Goal: Task Accomplishment & Management: Use online tool/utility

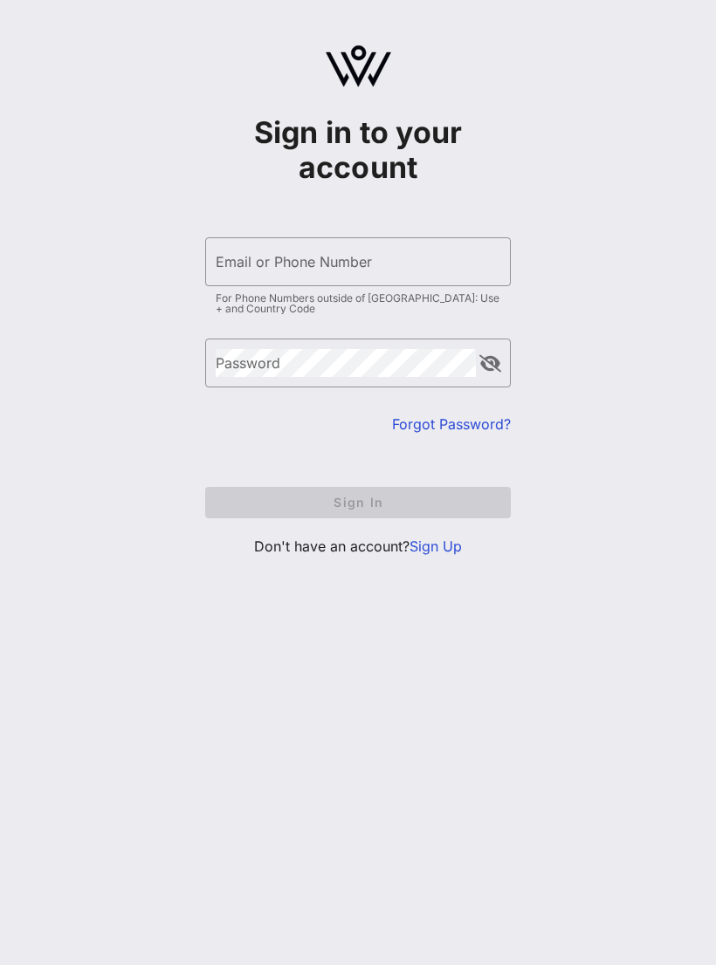
click at [400, 273] on input "Email or Phone Number" at bounding box center [358, 262] width 284 height 28
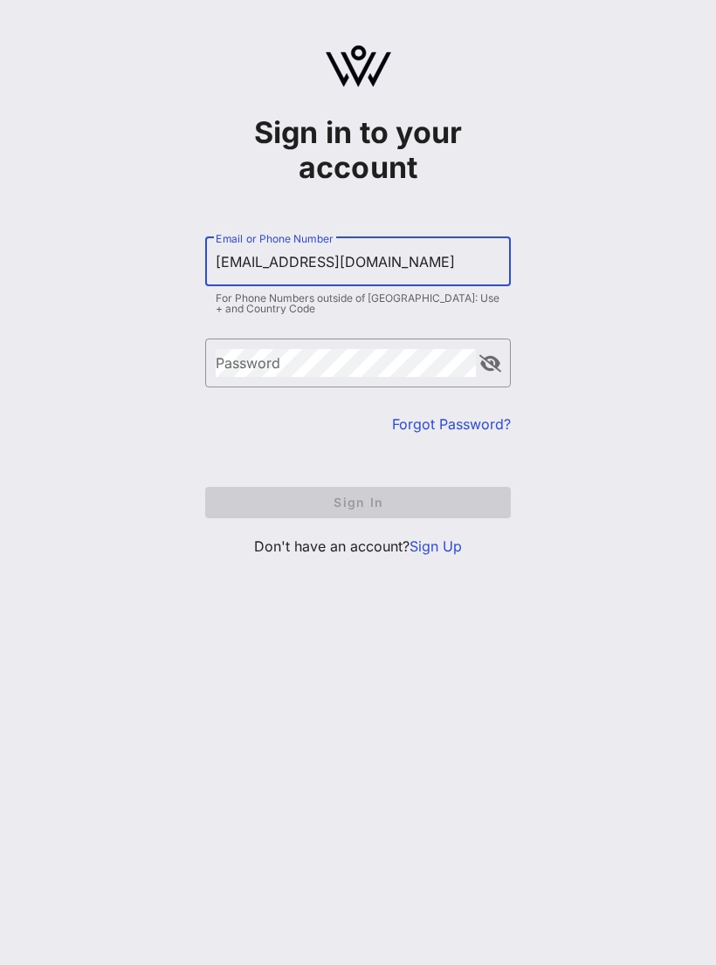
type input "[EMAIL_ADDRESS][DOMAIN_NAME]"
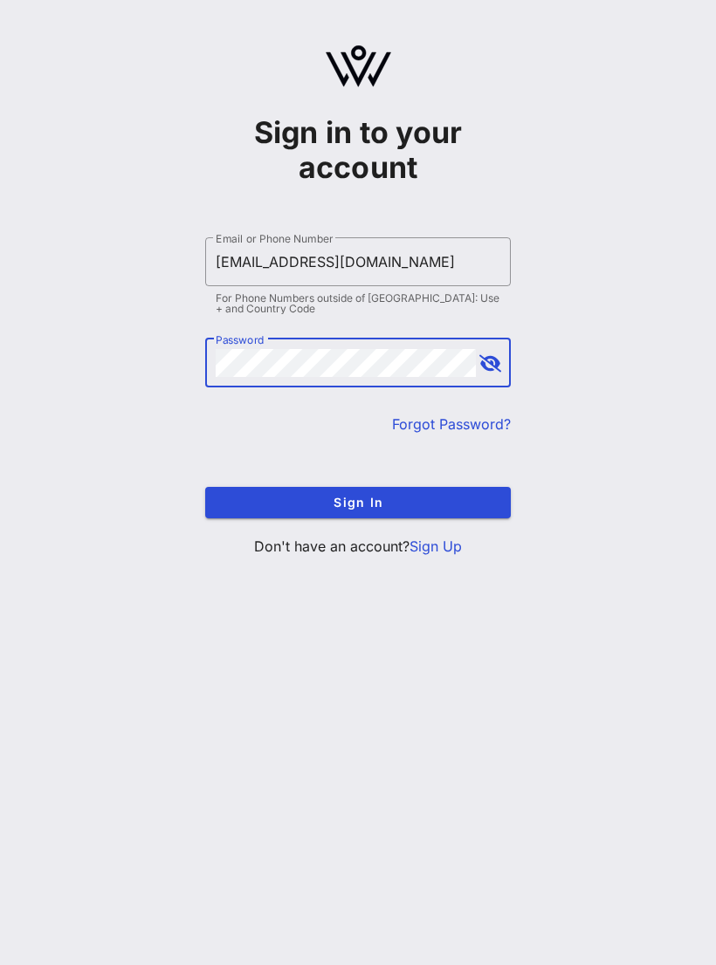
click at [423, 490] on button "Sign In" at bounding box center [357, 502] width 305 height 31
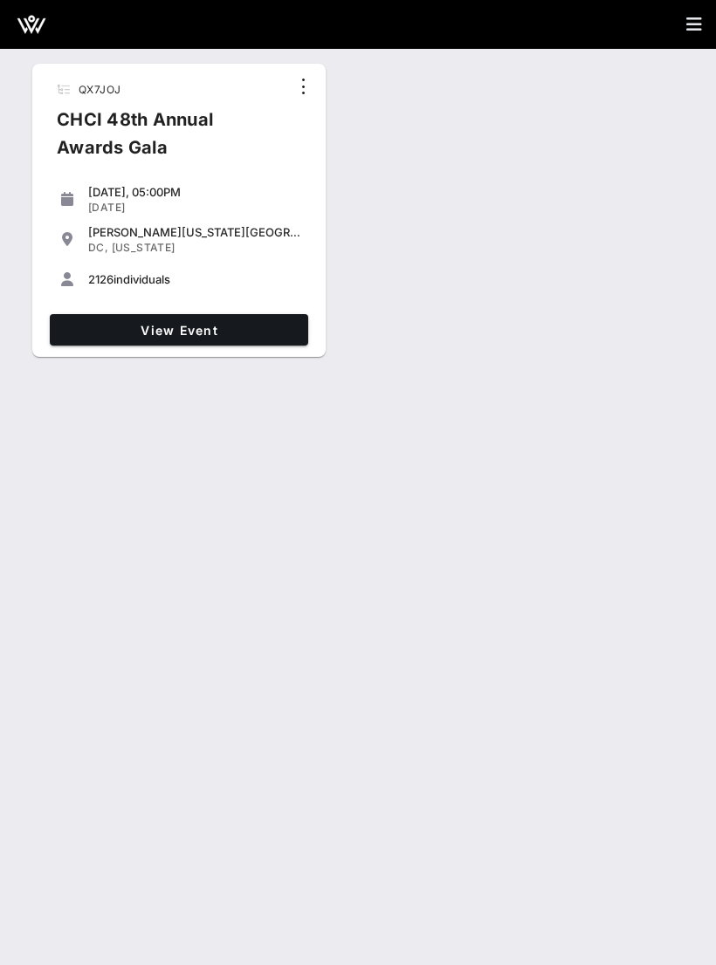
click at [262, 321] on link "View Event" at bounding box center [179, 329] width 258 height 31
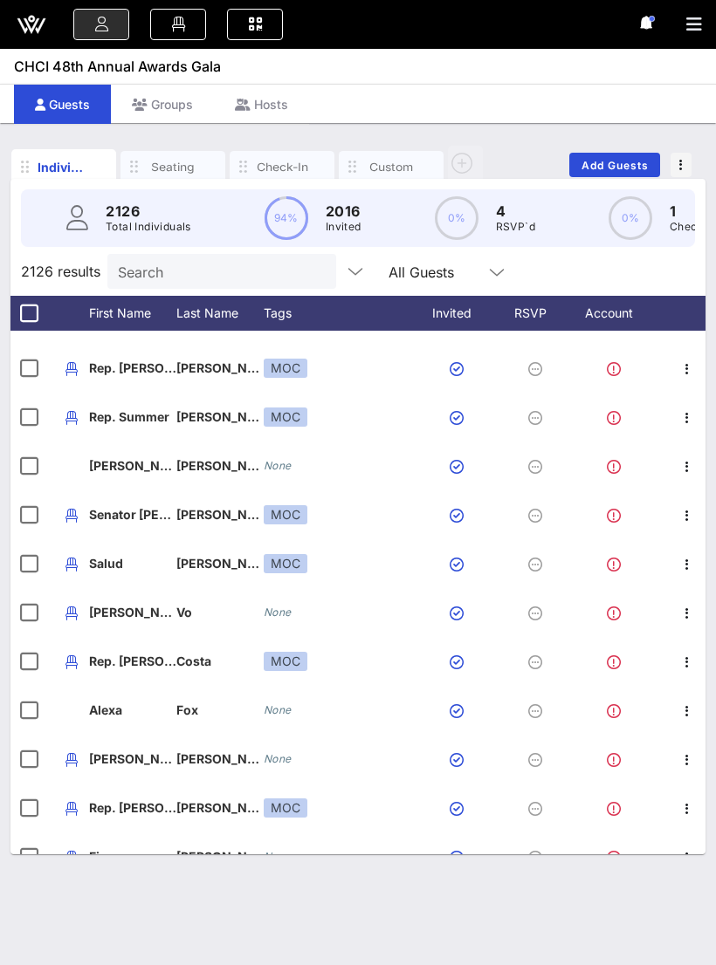
scroll to position [281, 0]
click at [251, 36] on link at bounding box center [255, 24] width 56 height 31
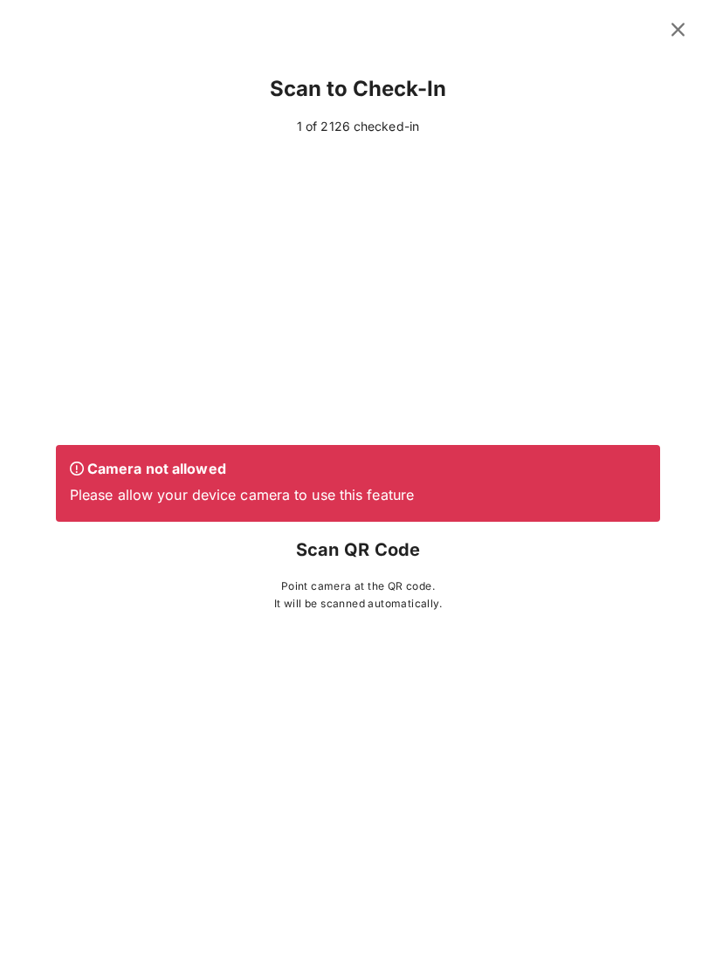
click at [682, 43] on button at bounding box center [678, 29] width 34 height 31
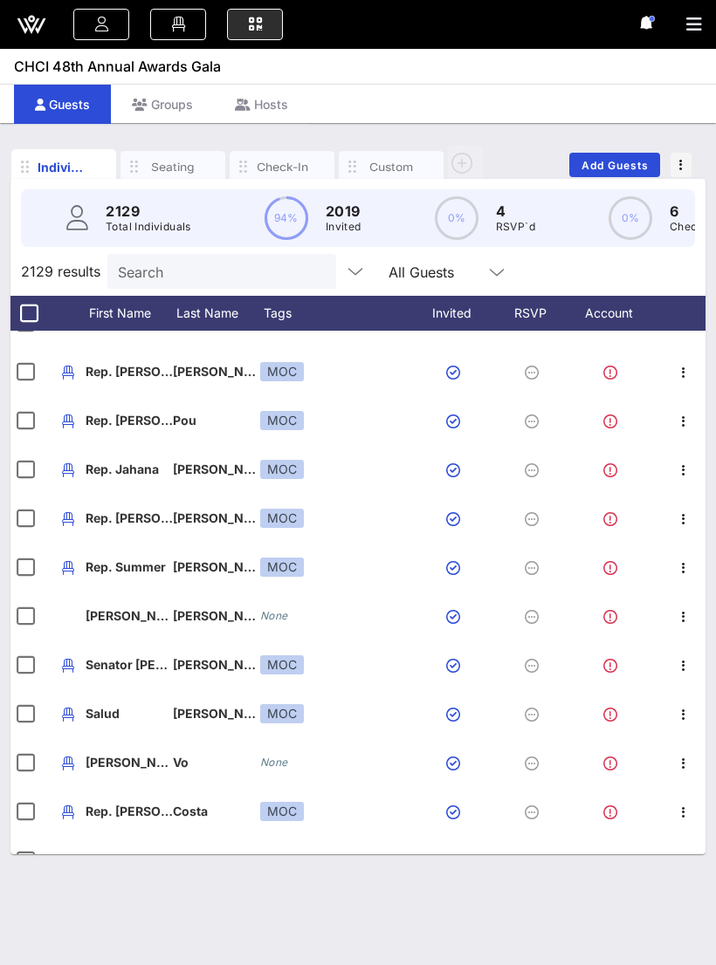
scroll to position [0, 3]
click at [256, 25] on icon at bounding box center [254, 25] width 19 height 2
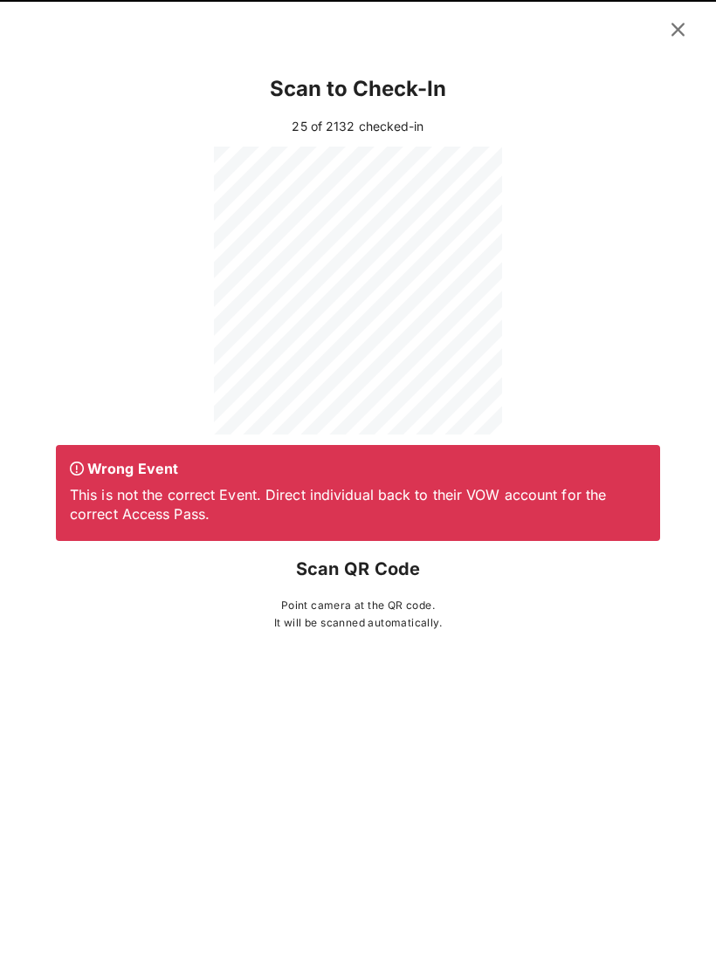
click at [683, 44] on button at bounding box center [678, 29] width 34 height 31
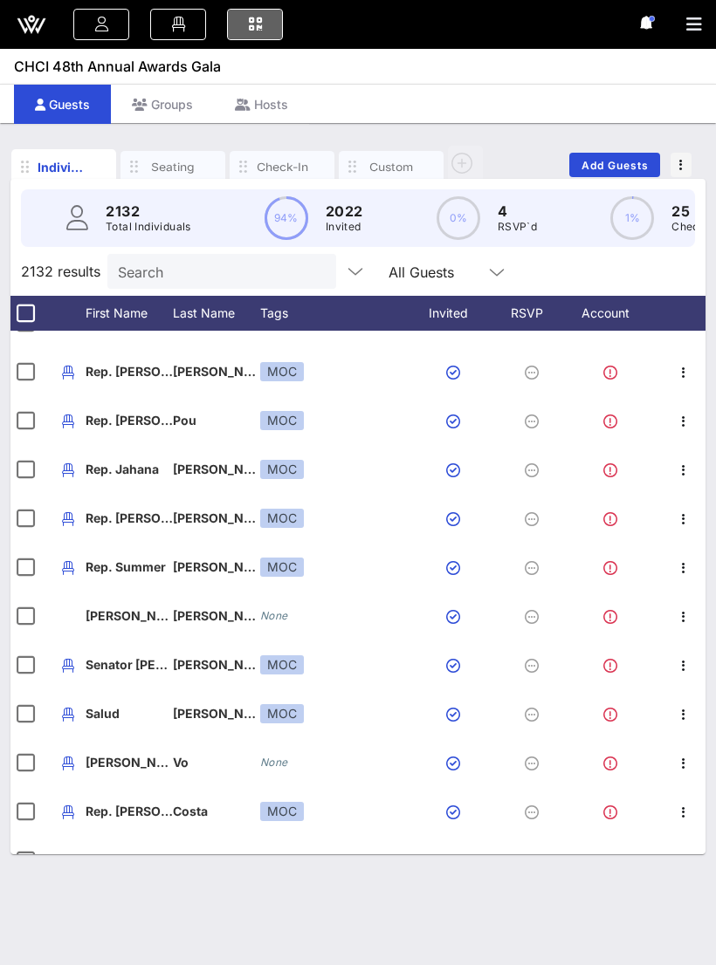
click at [258, 25] on icon at bounding box center [254, 25] width 19 height 2
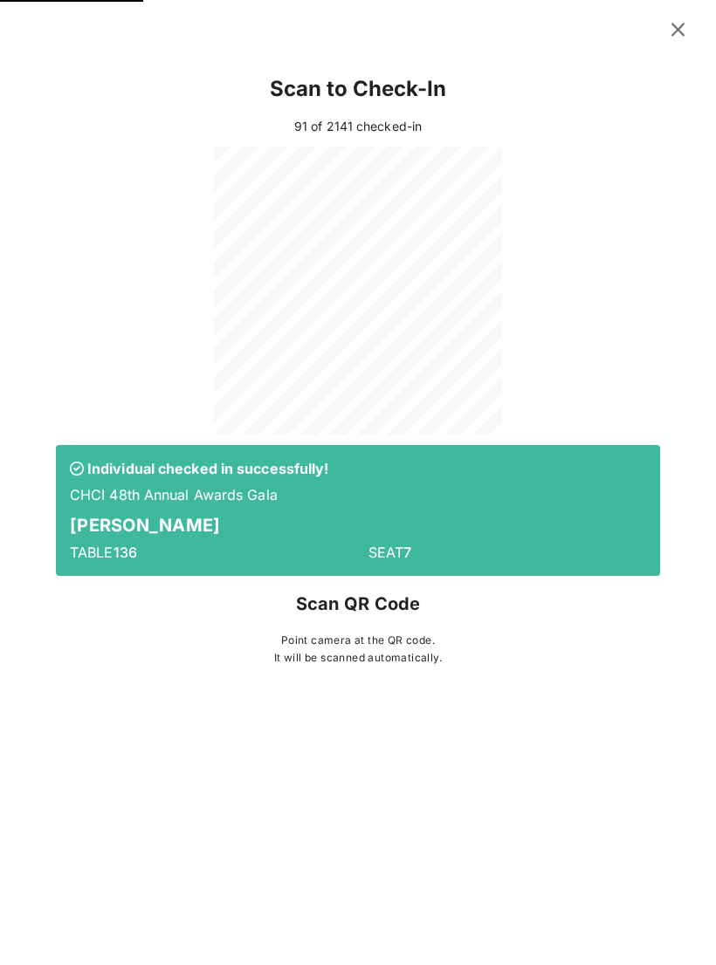
click at [685, 495] on div "Scan to Check-In 91 of 2141 checked-in Individual checked in successfully! CHCI…" at bounding box center [358, 364] width 674 height 620
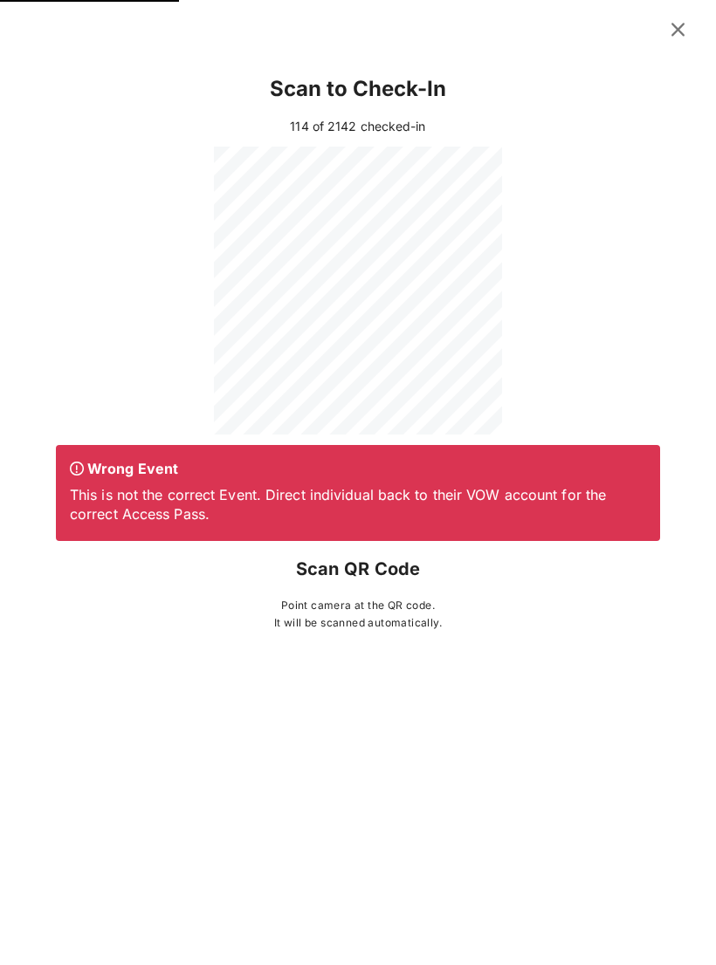
click at [672, 34] on icon at bounding box center [678, 29] width 24 height 21
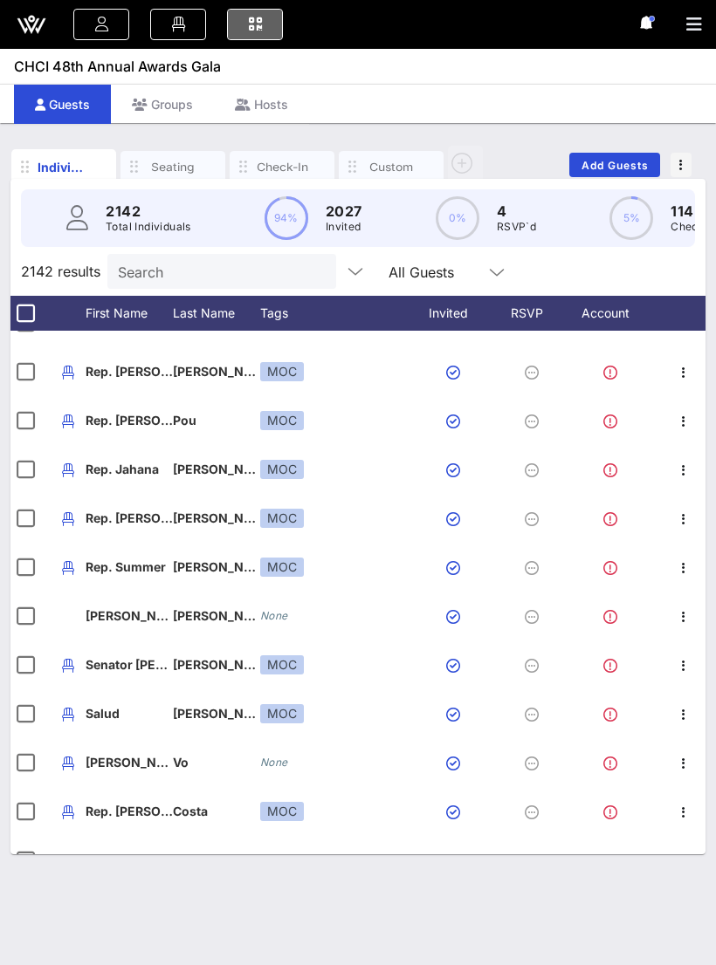
click at [258, 24] on icon at bounding box center [254, 25] width 19 height 2
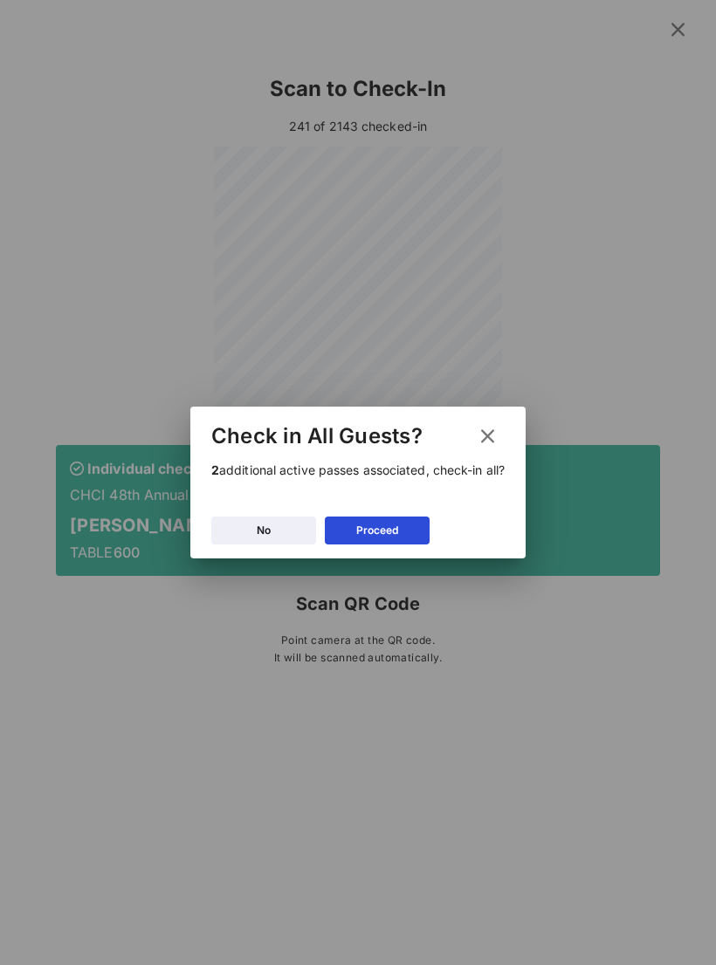
click at [391, 530] on div "Proceed" at bounding box center [377, 530] width 42 height 17
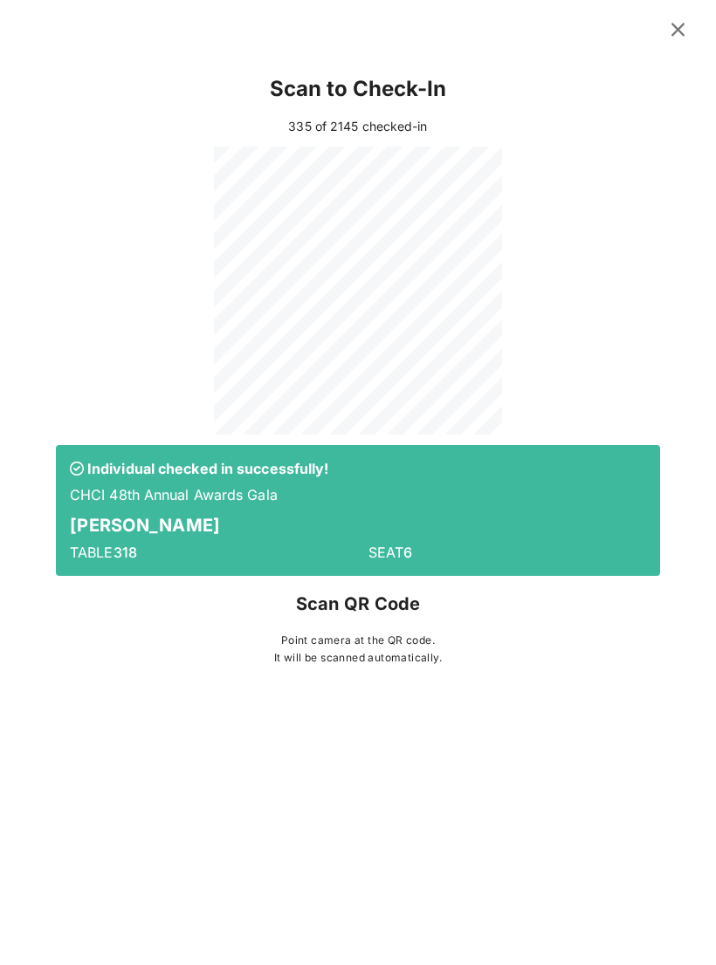
click at [707, 853] on div "Scan to Check-In 335 of 2145 checked-in Individual checked in successfully! CHC…" at bounding box center [358, 482] width 716 height 965
click at [11, 478] on div "Scan to Check-In 355 of 2145 checked-in Individual checked in successfully! CHC…" at bounding box center [358, 372] width 716 height 637
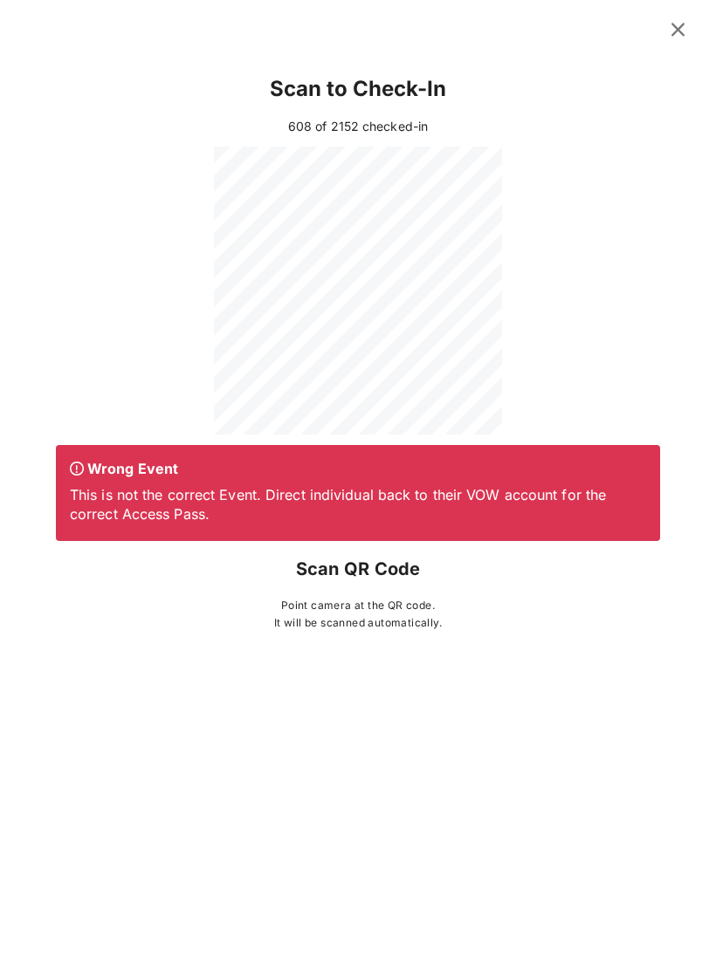
click at [675, 38] on icon at bounding box center [678, 29] width 24 height 21
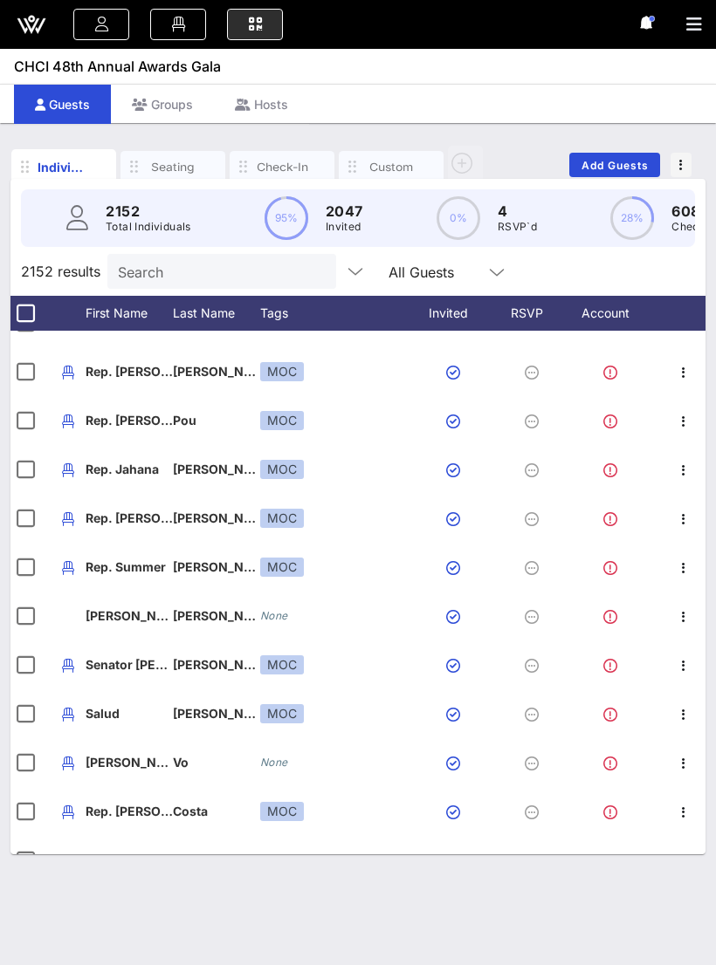
click at [258, 25] on icon at bounding box center [254, 25] width 19 height 2
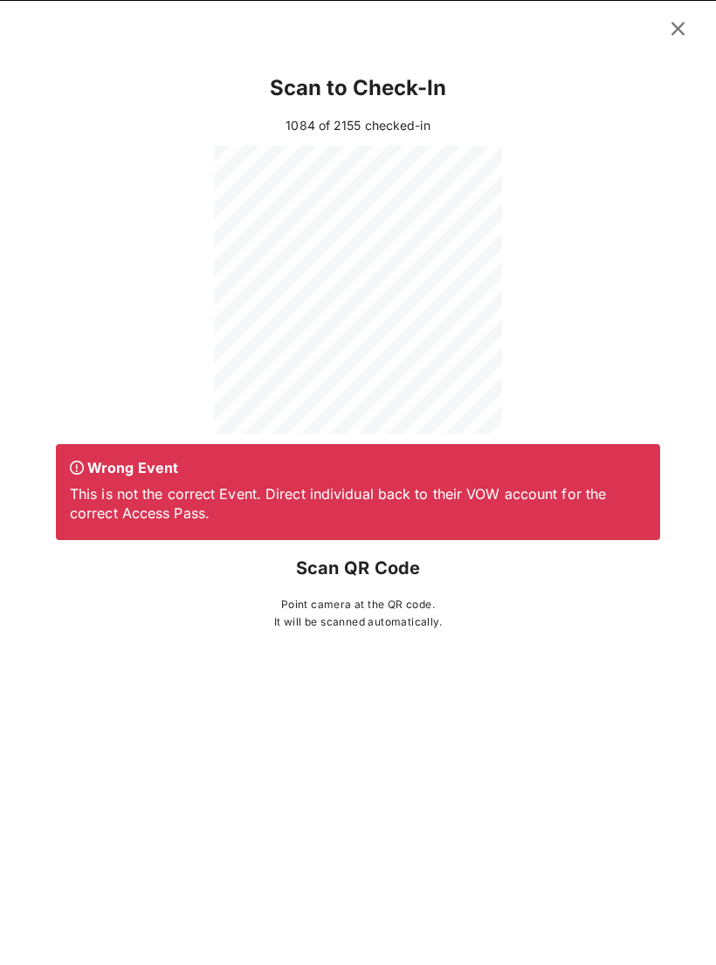
scroll to position [27, 0]
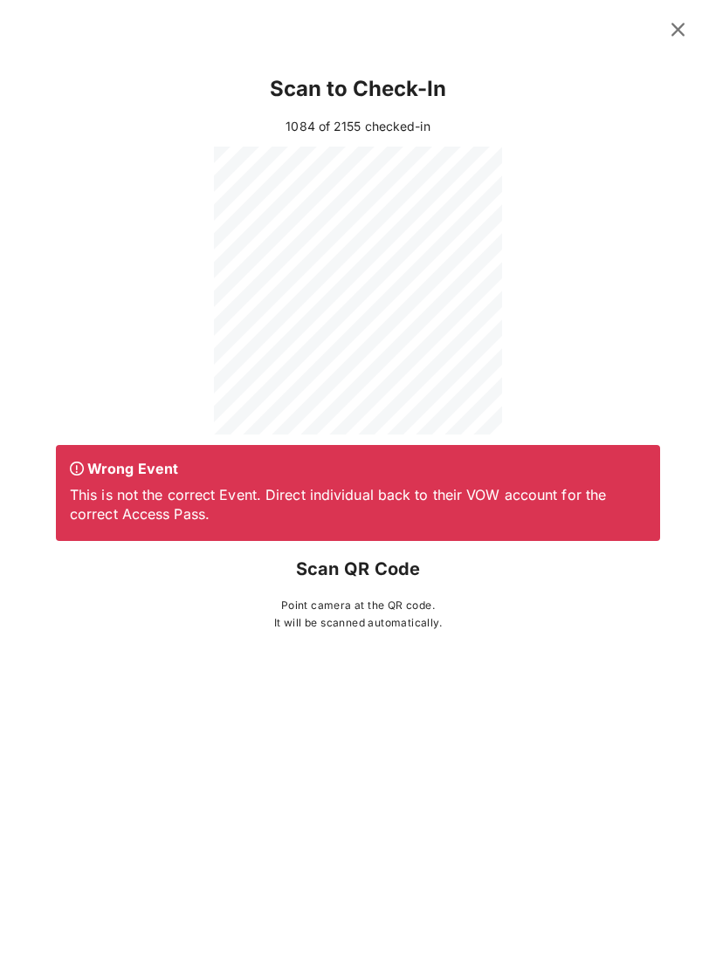
click at [686, 31] on icon at bounding box center [678, 29] width 24 height 21
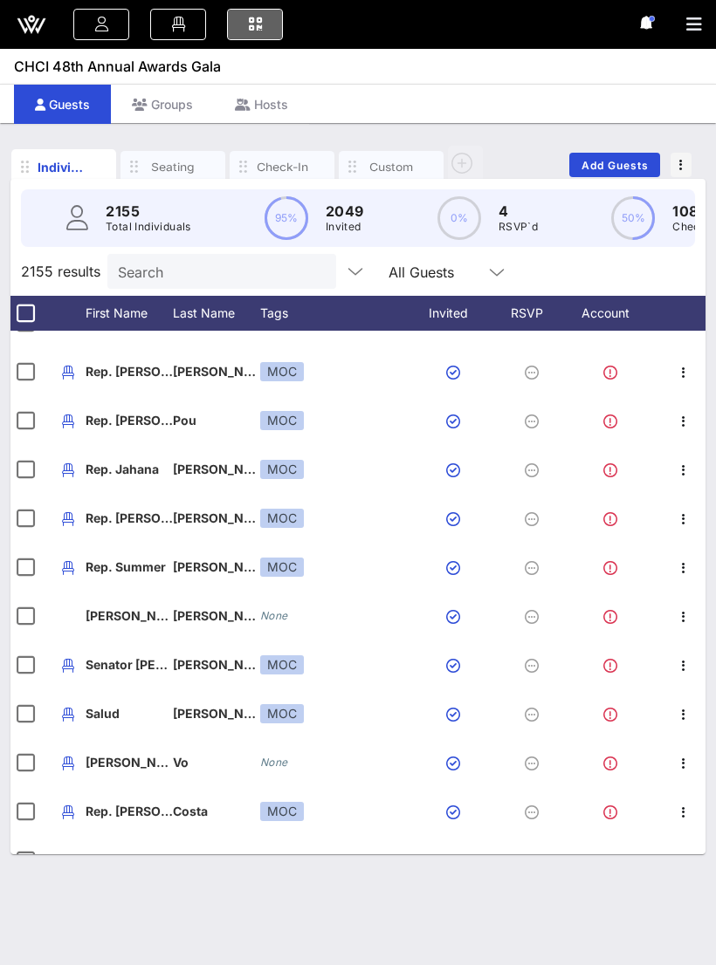
click at [255, 24] on icon at bounding box center [254, 25] width 19 height 2
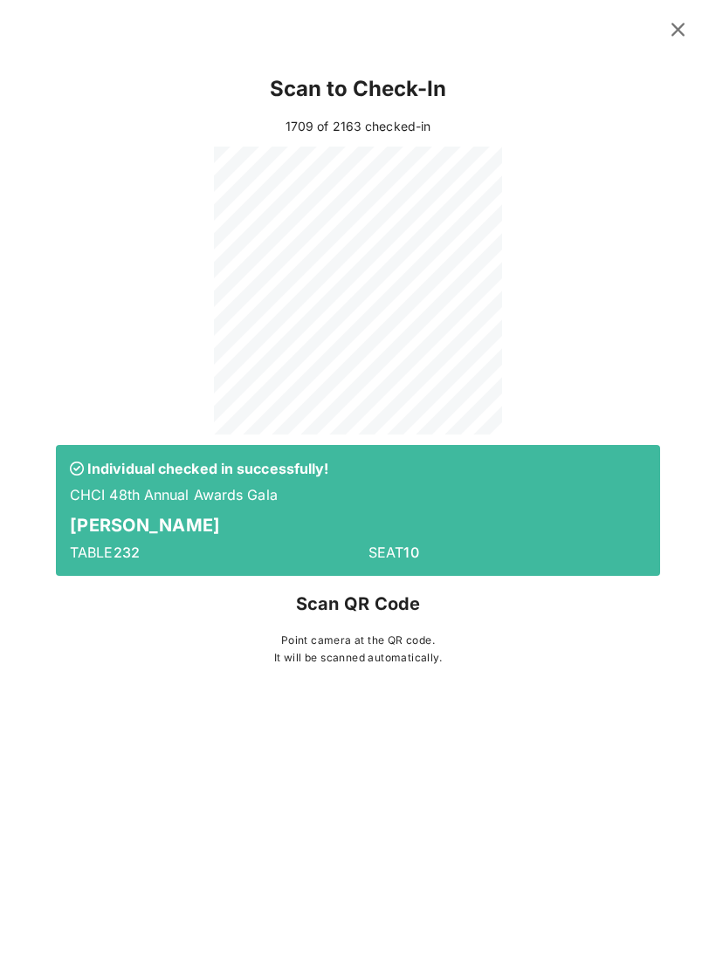
click at [682, 34] on icon at bounding box center [678, 29] width 24 height 21
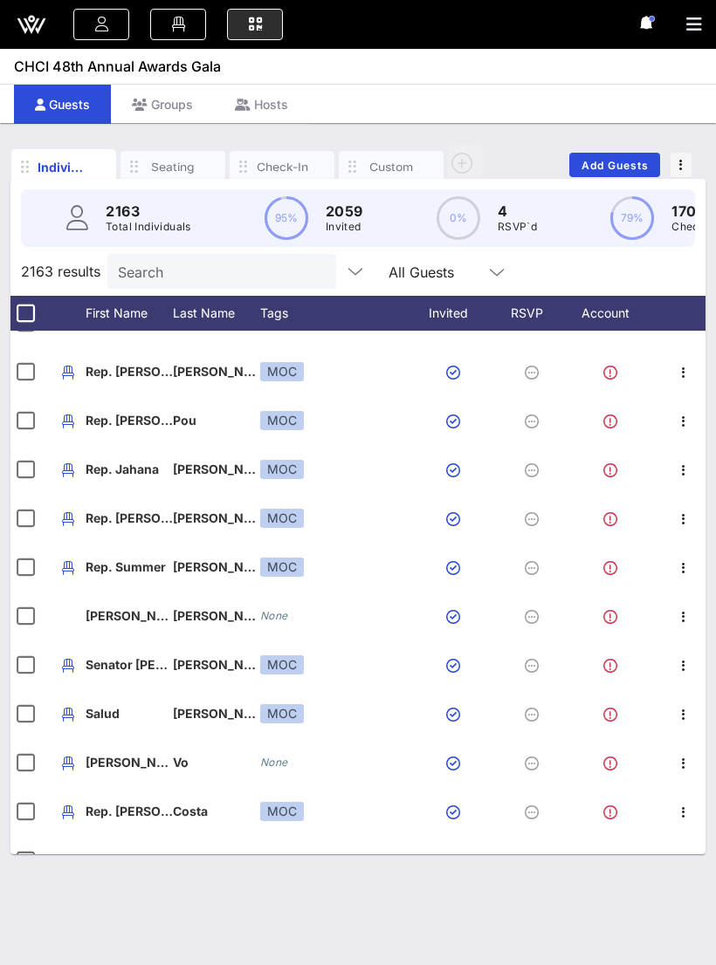
click at [220, 260] on input "Search" at bounding box center [220, 271] width 204 height 23
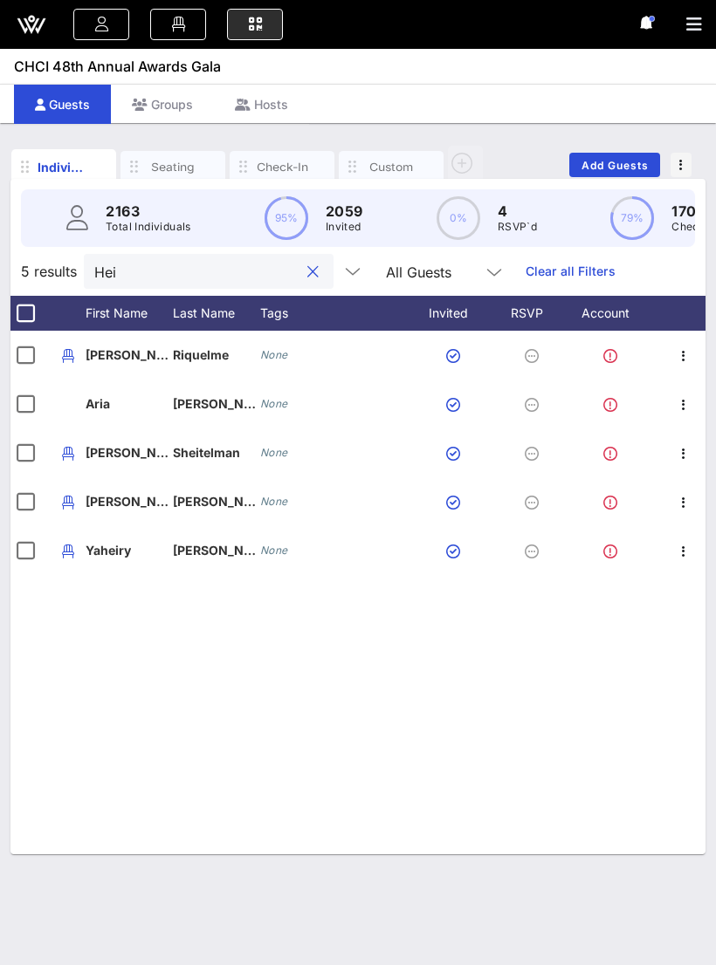
scroll to position [0, 3]
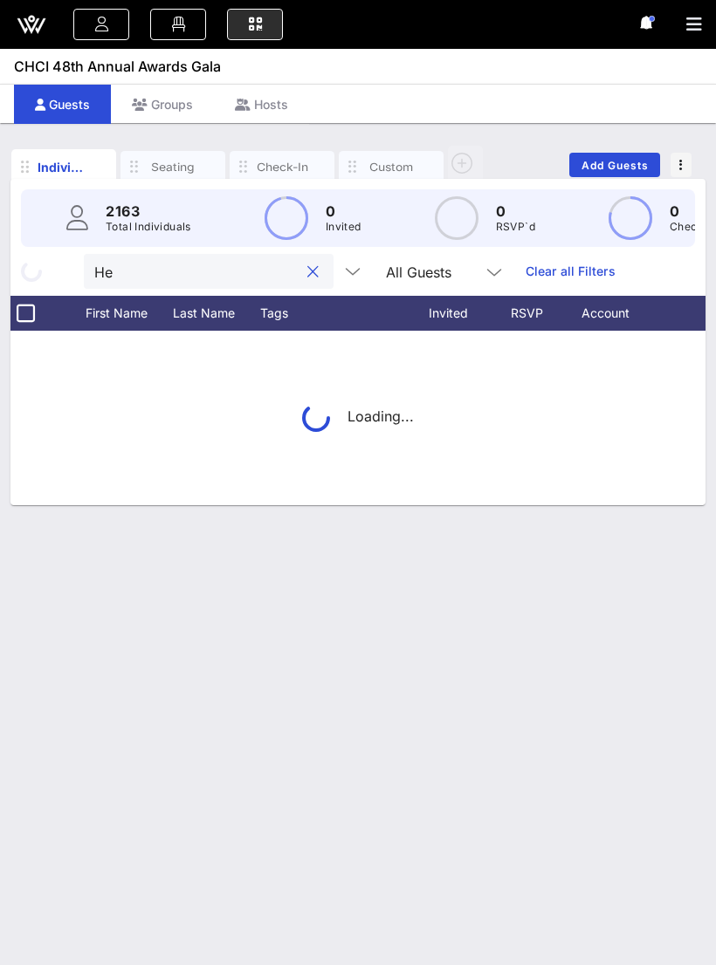
type input "H"
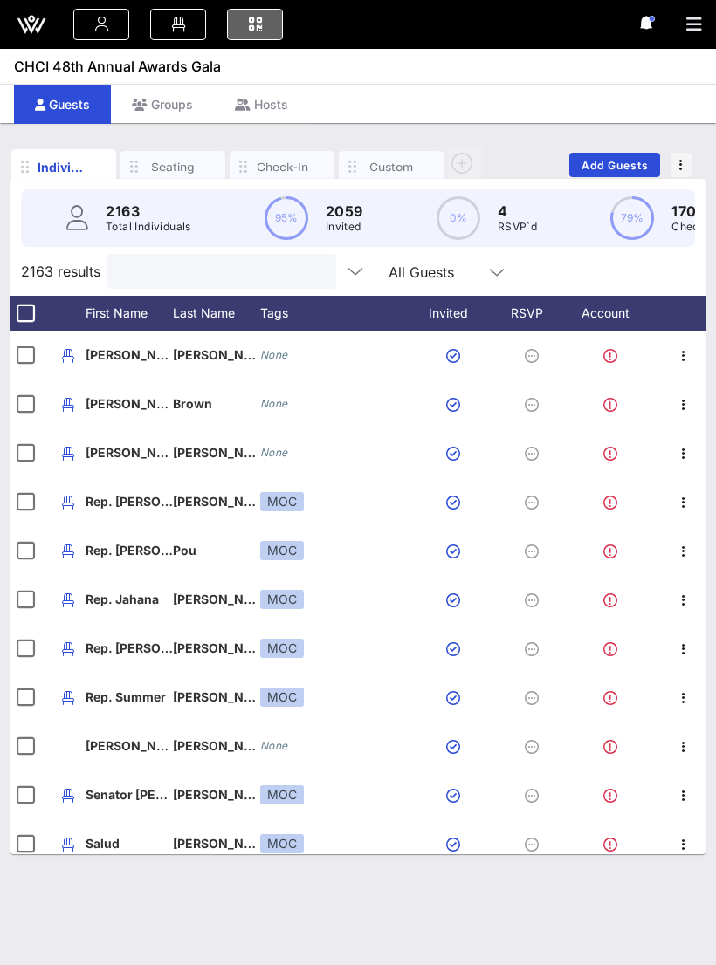
click at [265, 29] on link at bounding box center [255, 24] width 56 height 31
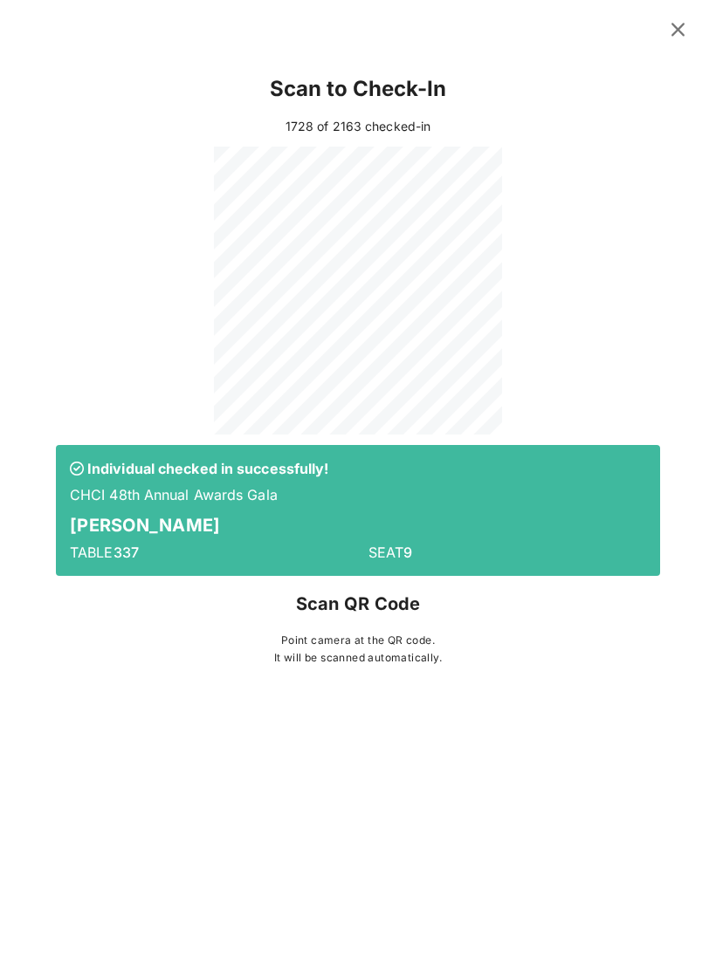
scroll to position [27, 0]
click at [675, 41] on button at bounding box center [678, 29] width 34 height 31
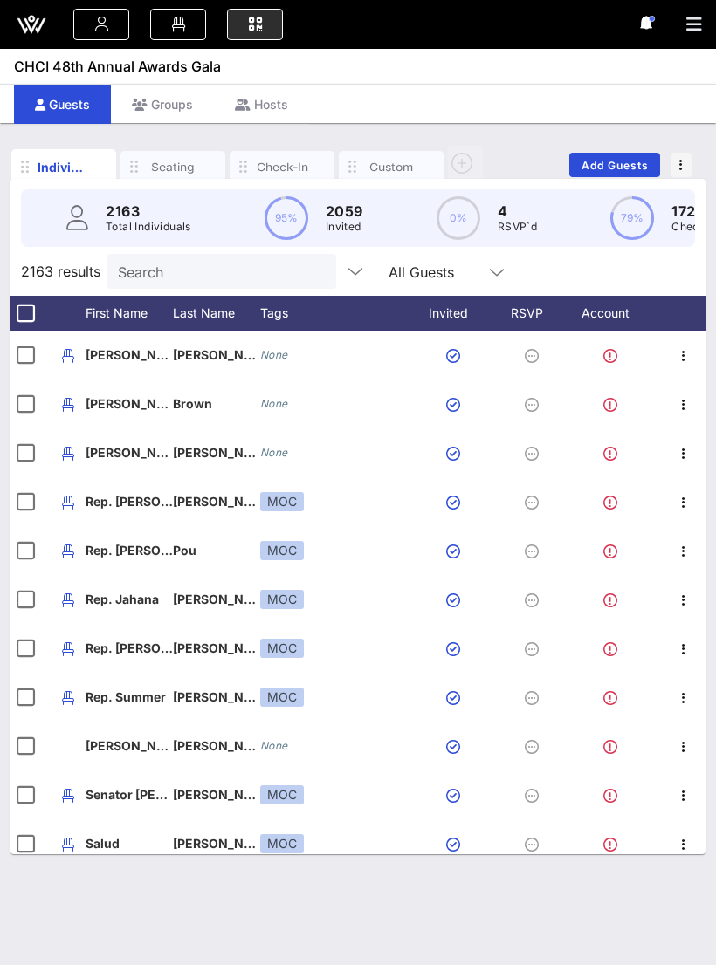
click at [687, 34] on button "button" at bounding box center [701, 24] width 30 height 24
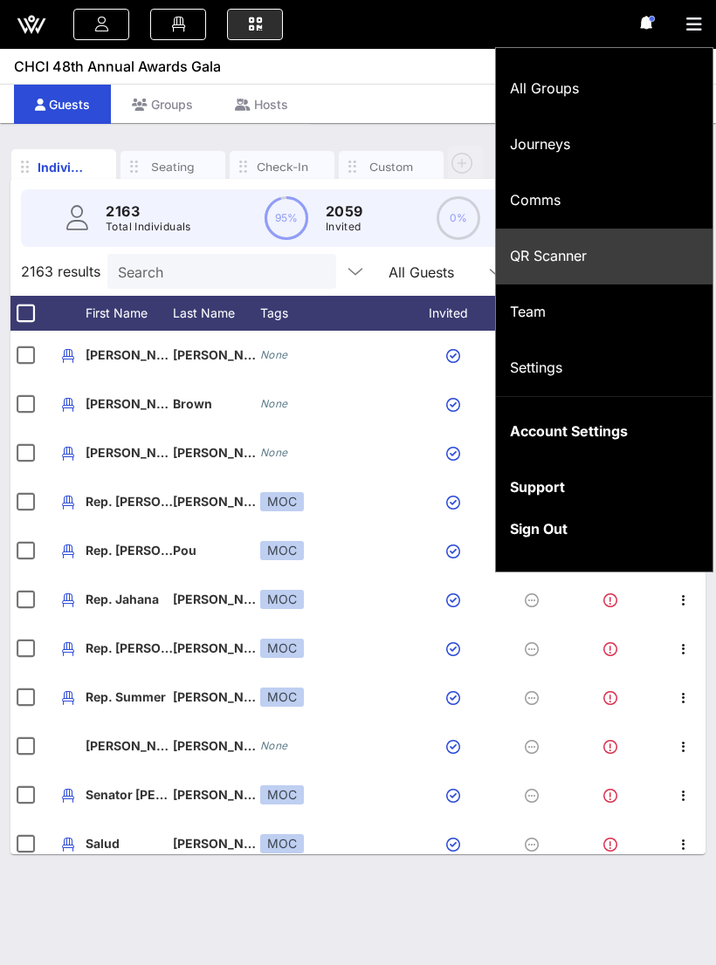
scroll to position [296, 0]
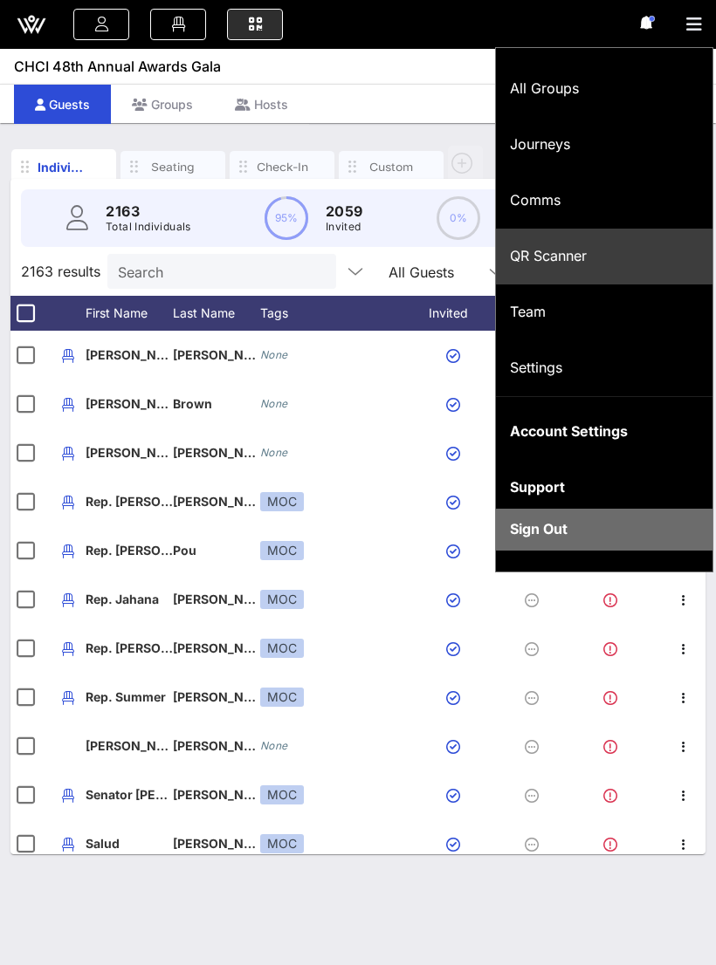
click at [573, 531] on div "Sign Out" at bounding box center [604, 529] width 188 height 17
